Goal: Navigation & Orientation: Find specific page/section

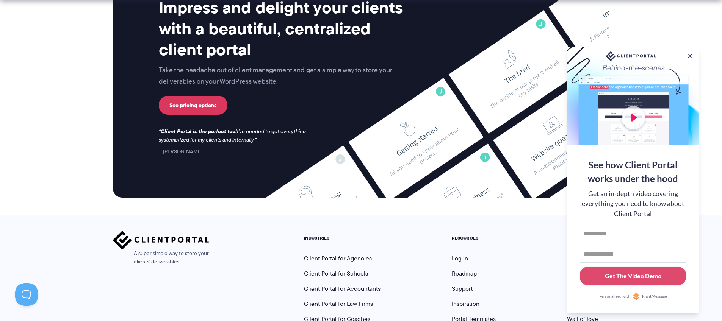
scroll to position [2019, 0]
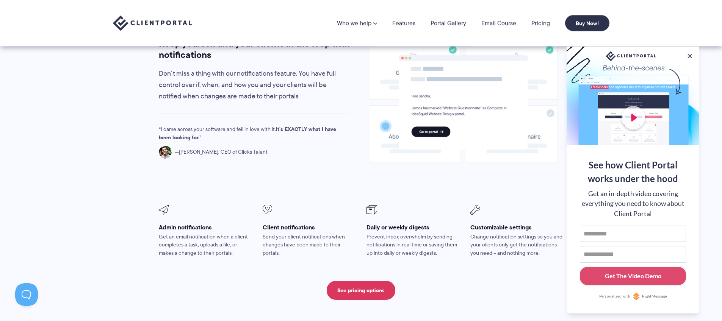
click at [171, 20] on img at bounding box center [152, 24] width 79 height 16
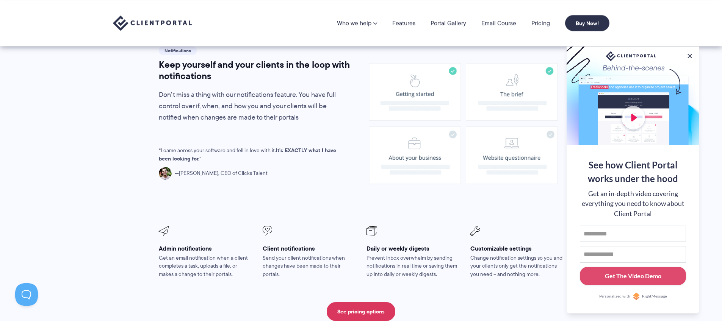
scroll to position [520, 0]
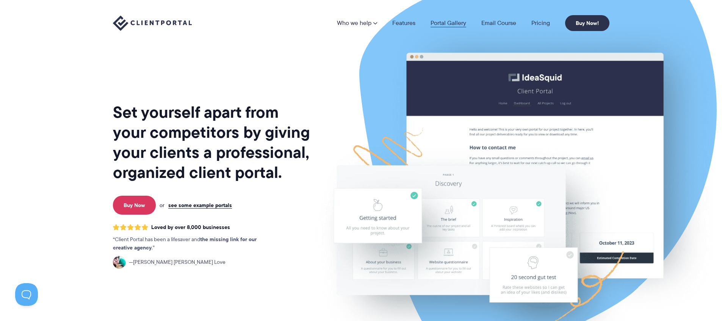
click at [440, 22] on link "Portal Gallery" at bounding box center [448, 23] width 36 height 6
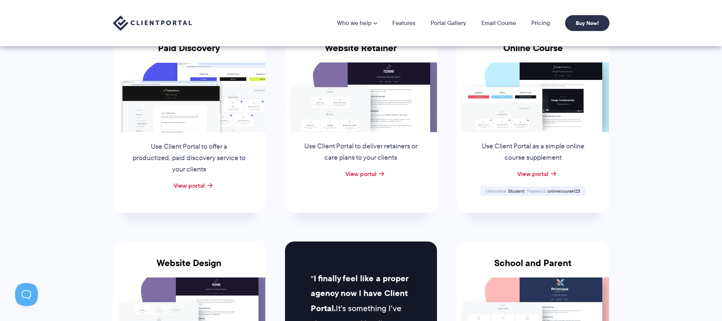
scroll to position [146, 0]
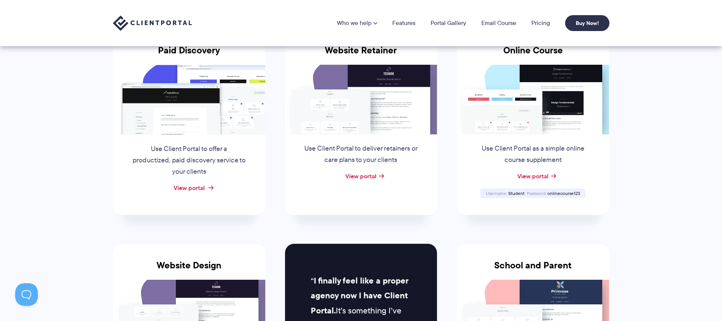
click at [199, 184] on link "View portal" at bounding box center [189, 187] width 31 height 9
